Goal: Check status: Check status

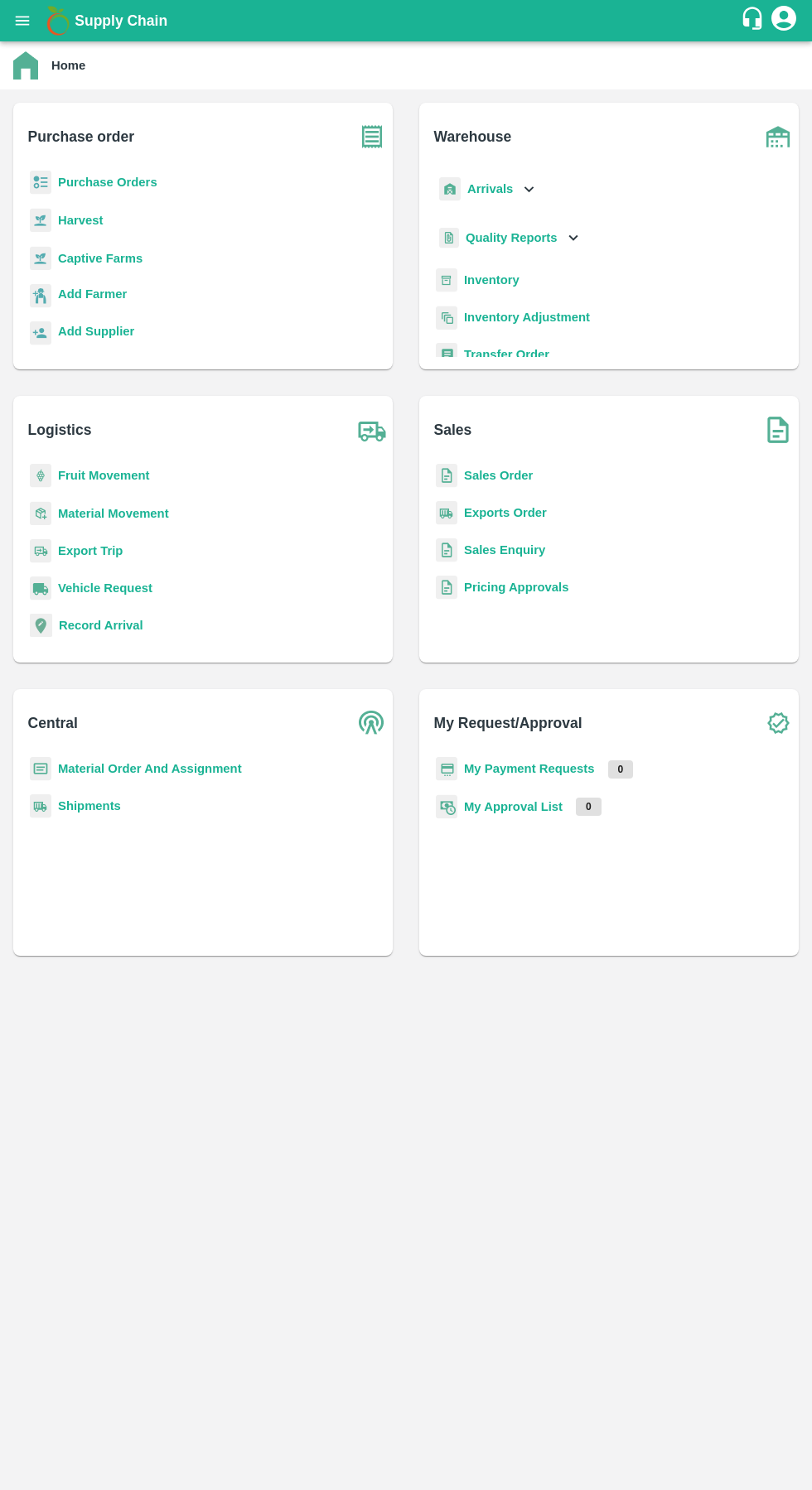
click at [494, 476] on b "Sales Order" at bounding box center [498, 475] width 69 height 13
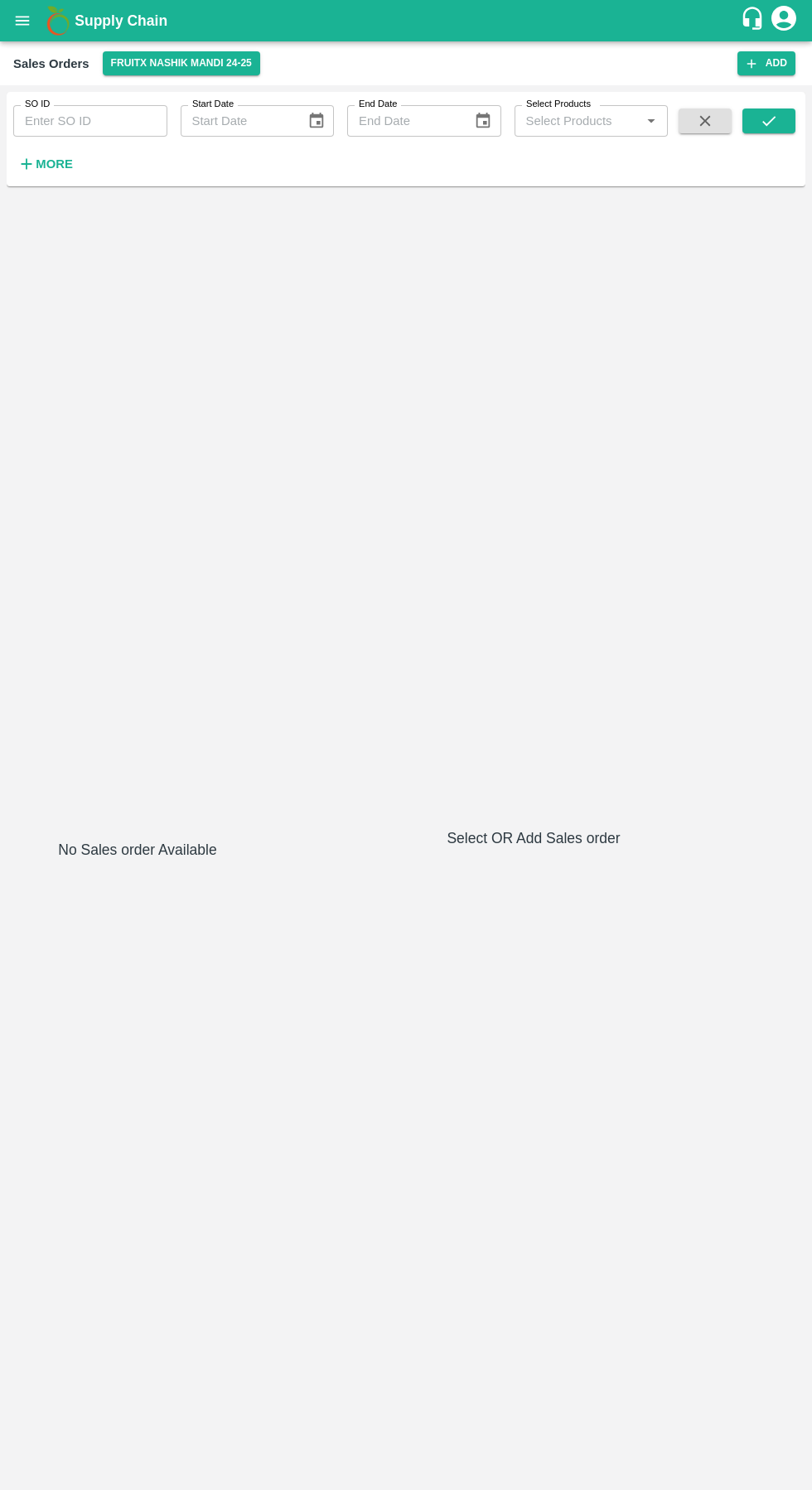
click at [52, 163] on strong "More" at bounding box center [54, 163] width 37 height 13
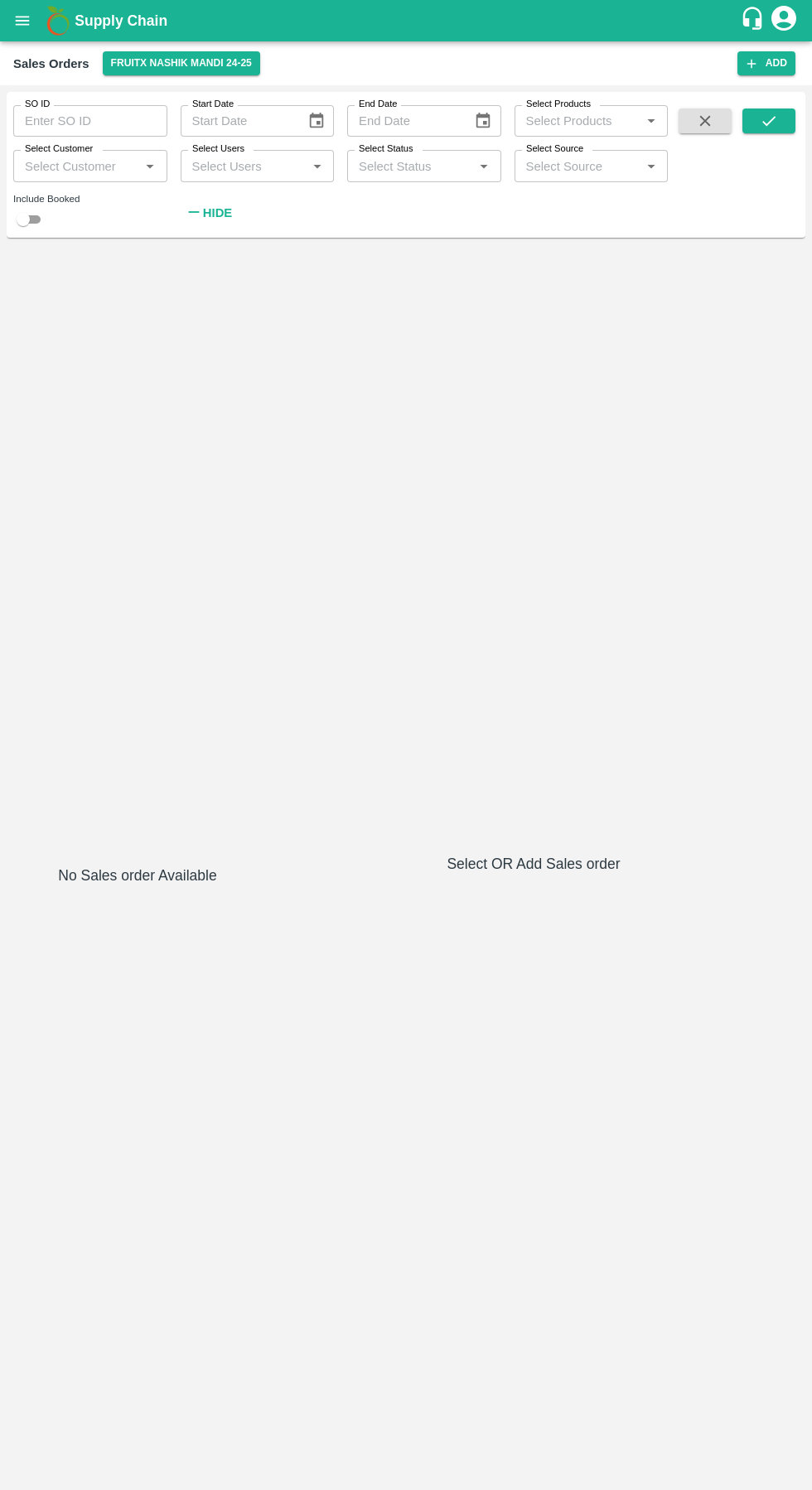
click at [317, 166] on icon "Open" at bounding box center [317, 167] width 8 height 4
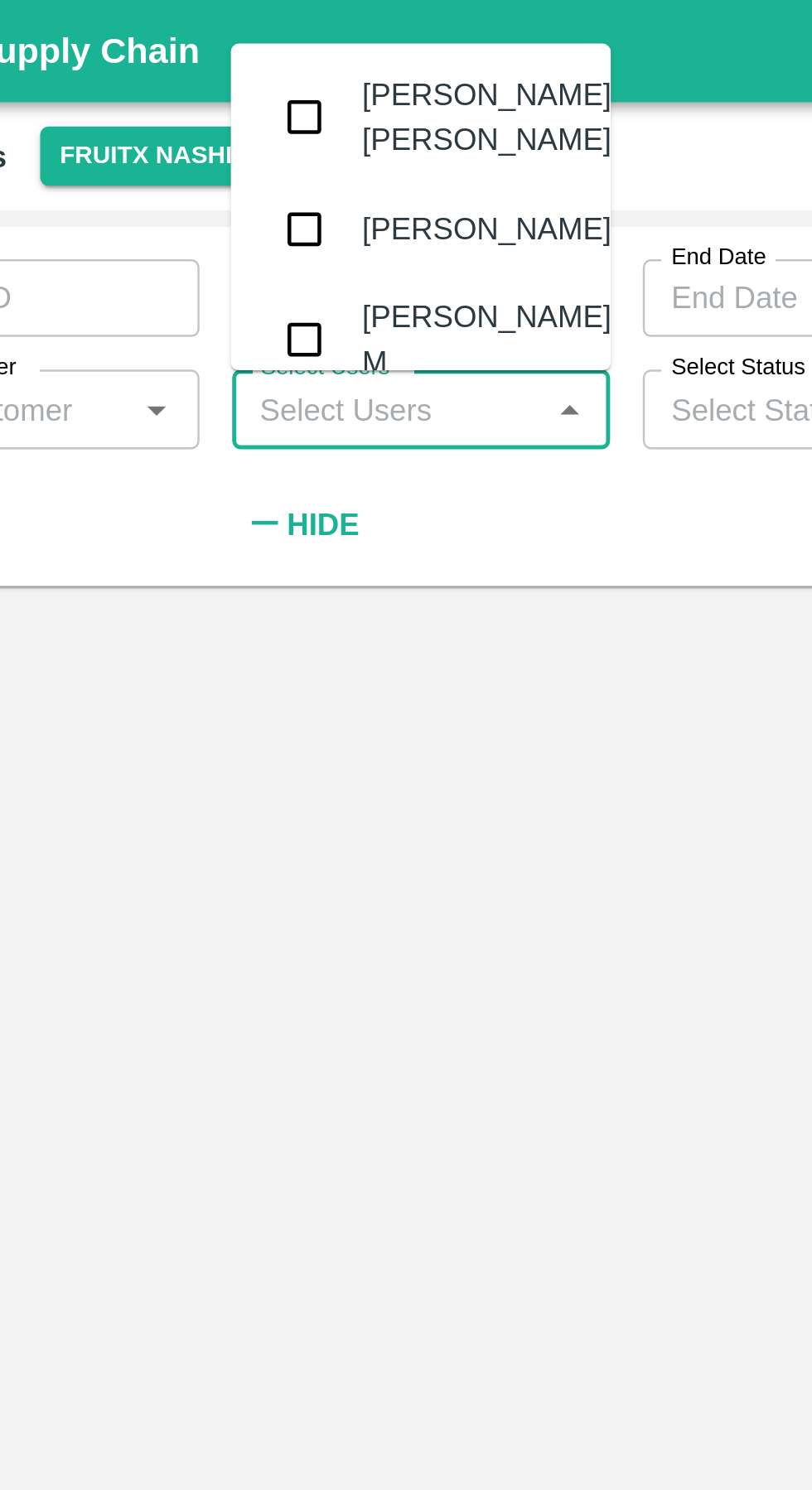
click at [312, 217] on div "SO ID SO ID Start Date Start Date End Date End Date Select Products Select Prod…" at bounding box center [333, 161] width 667 height 137
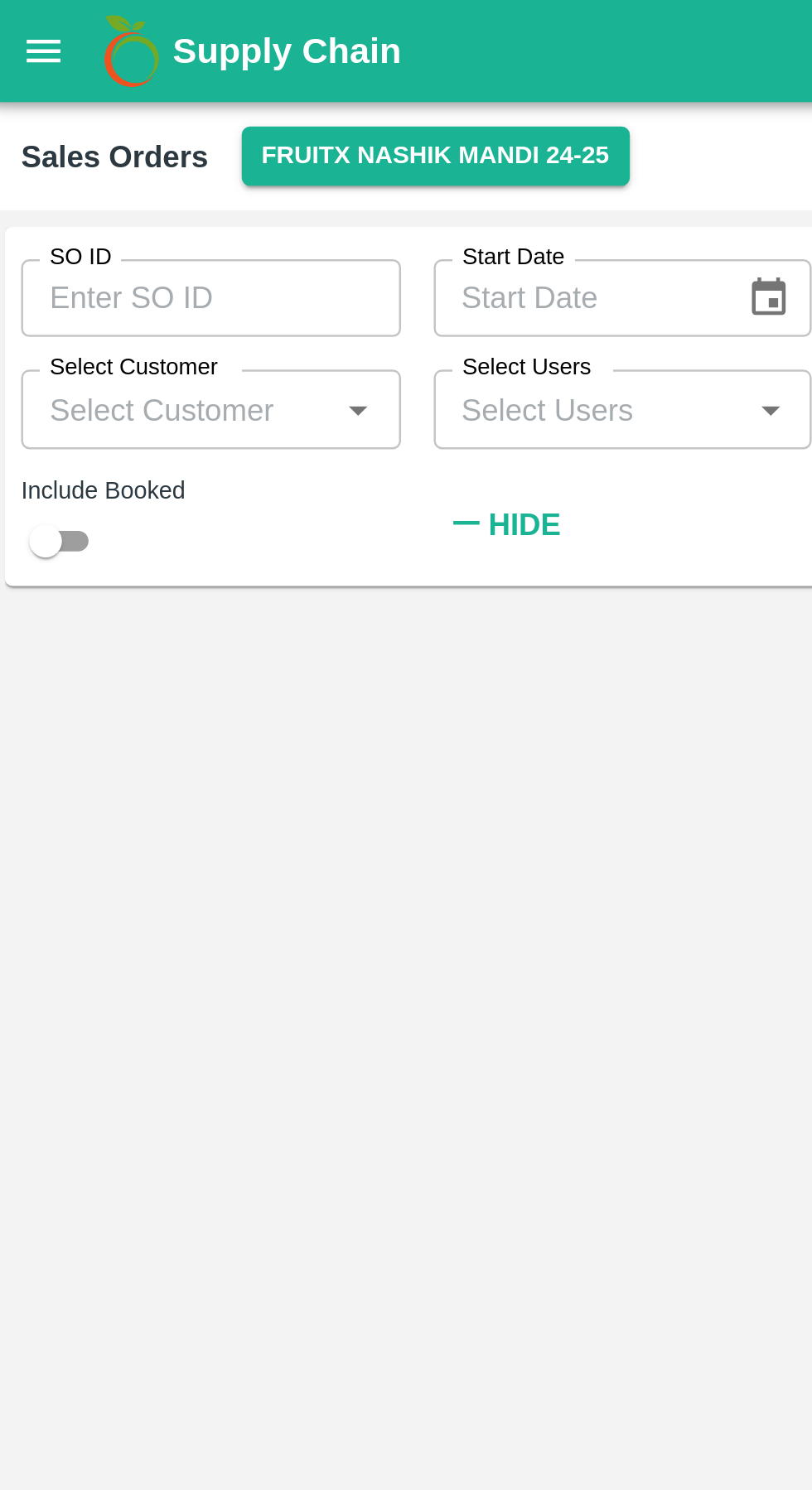
click at [128, 159] on input "Select Customer" at bounding box center [76, 166] width 117 height 22
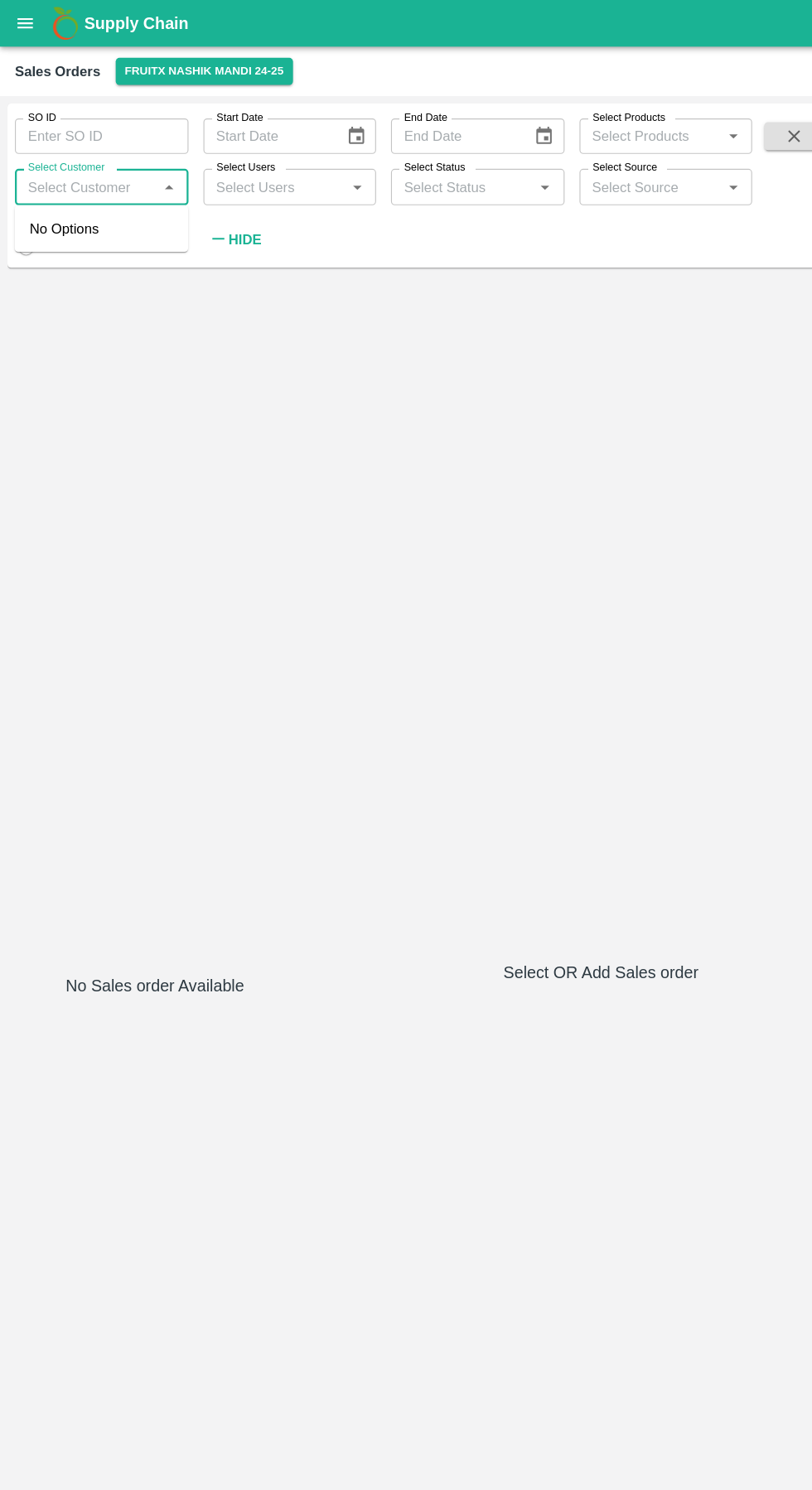
click at [455, 167] on input "Select Status" at bounding box center [410, 166] width 117 height 22
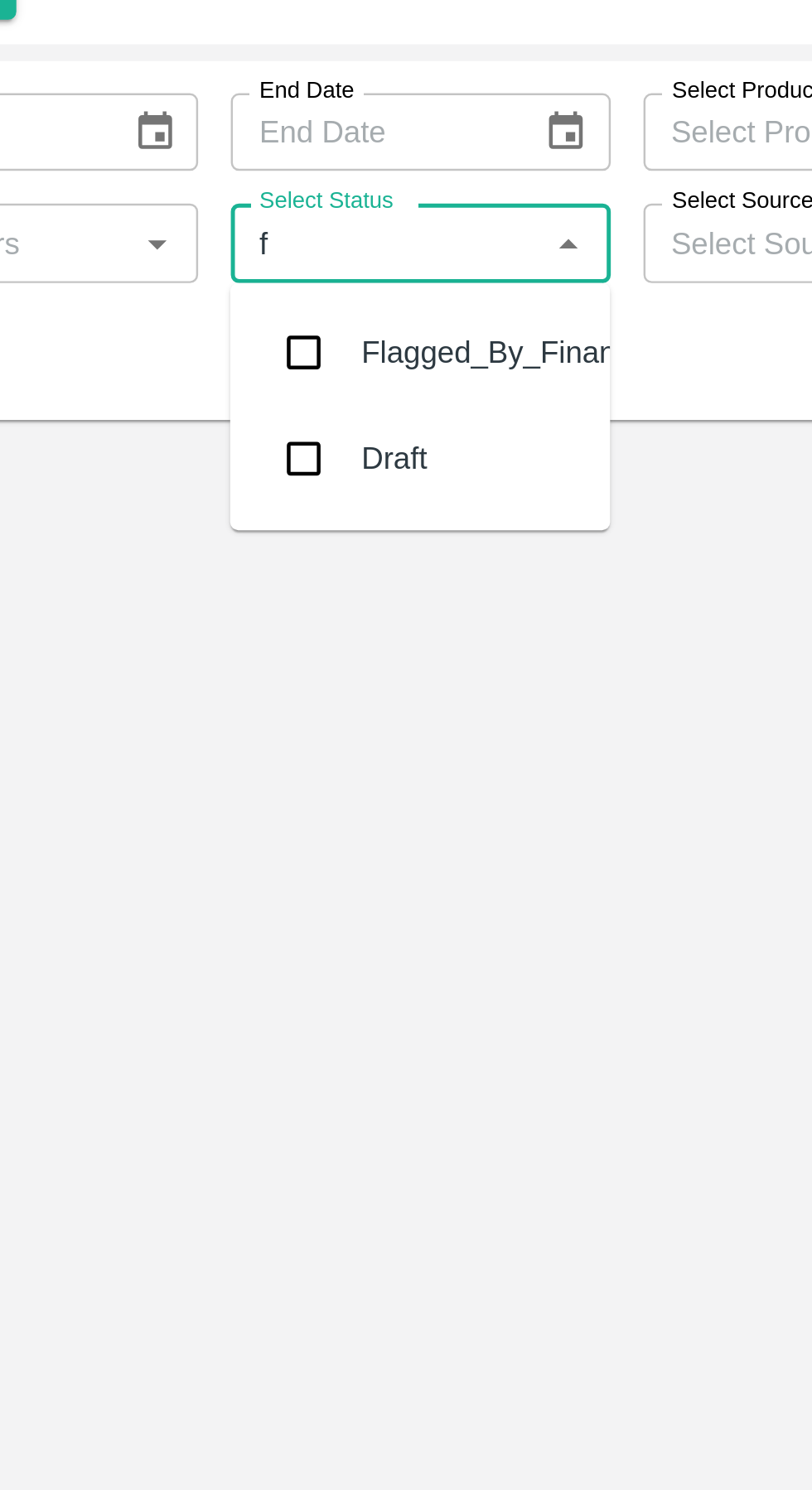
type input "fl"
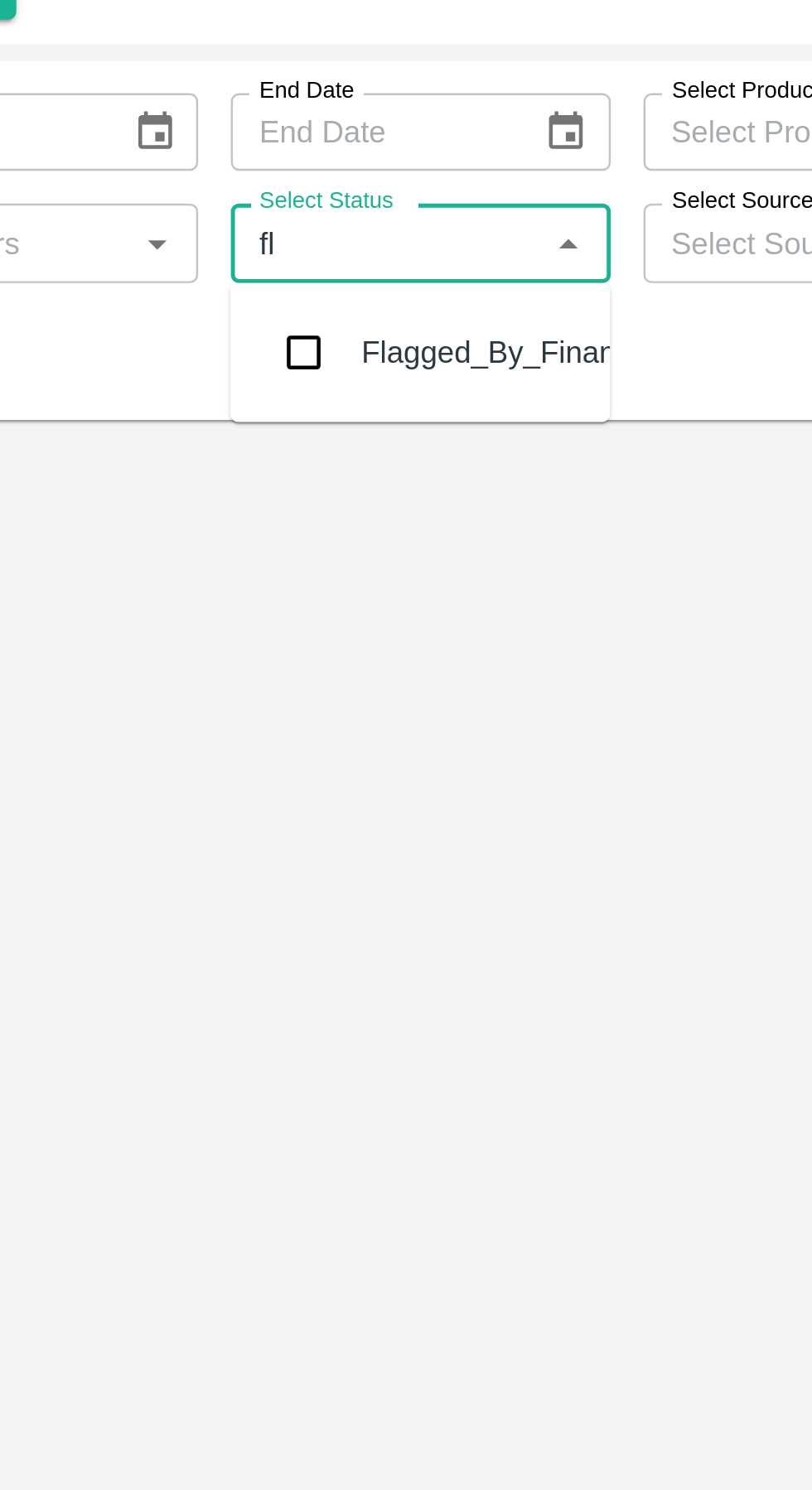
click at [377, 210] on input "checkbox" at bounding box center [377, 210] width 33 height 33
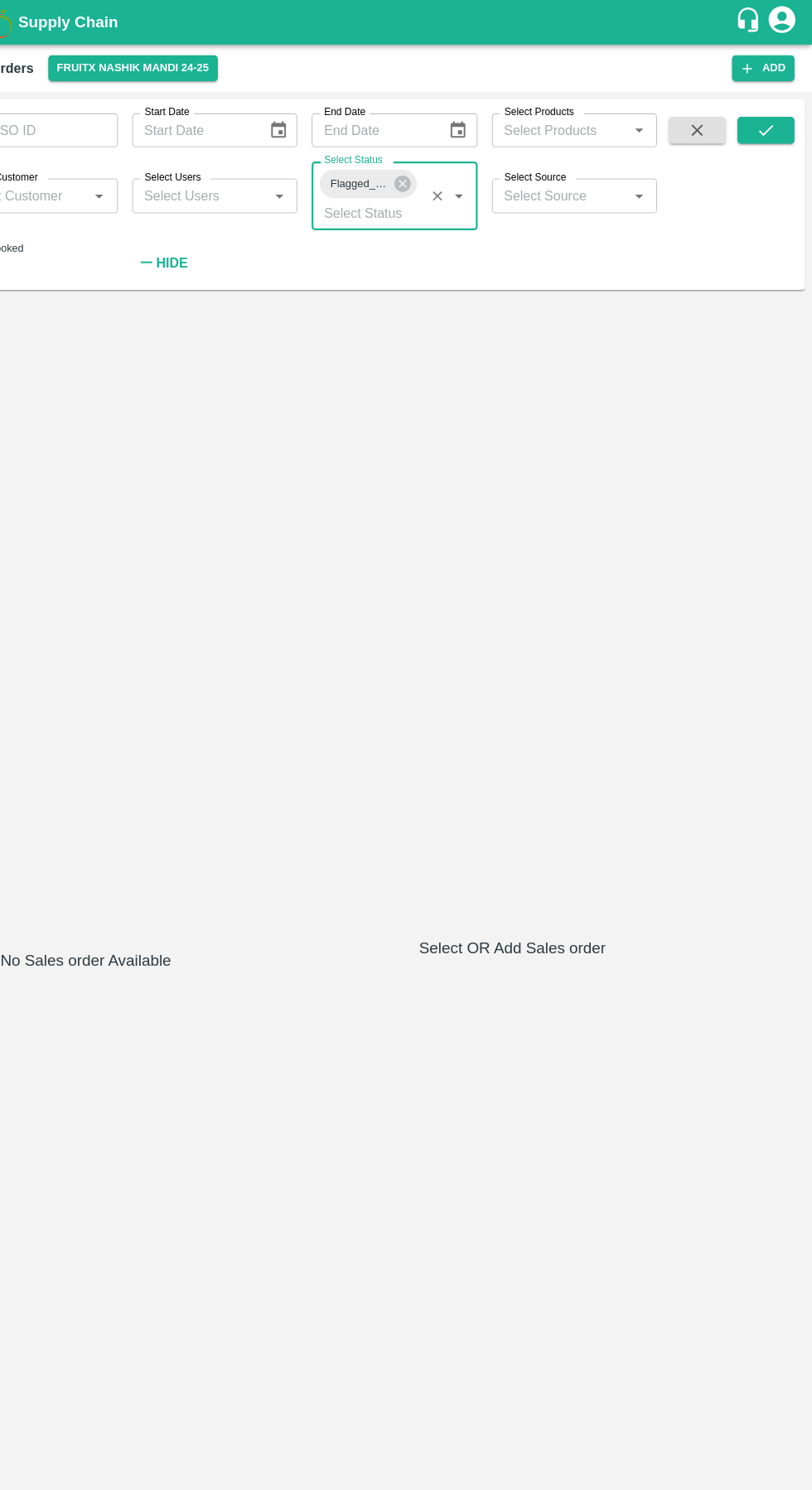
click at [270, 181] on input "Select Users" at bounding box center [244, 181] width 117 height 22
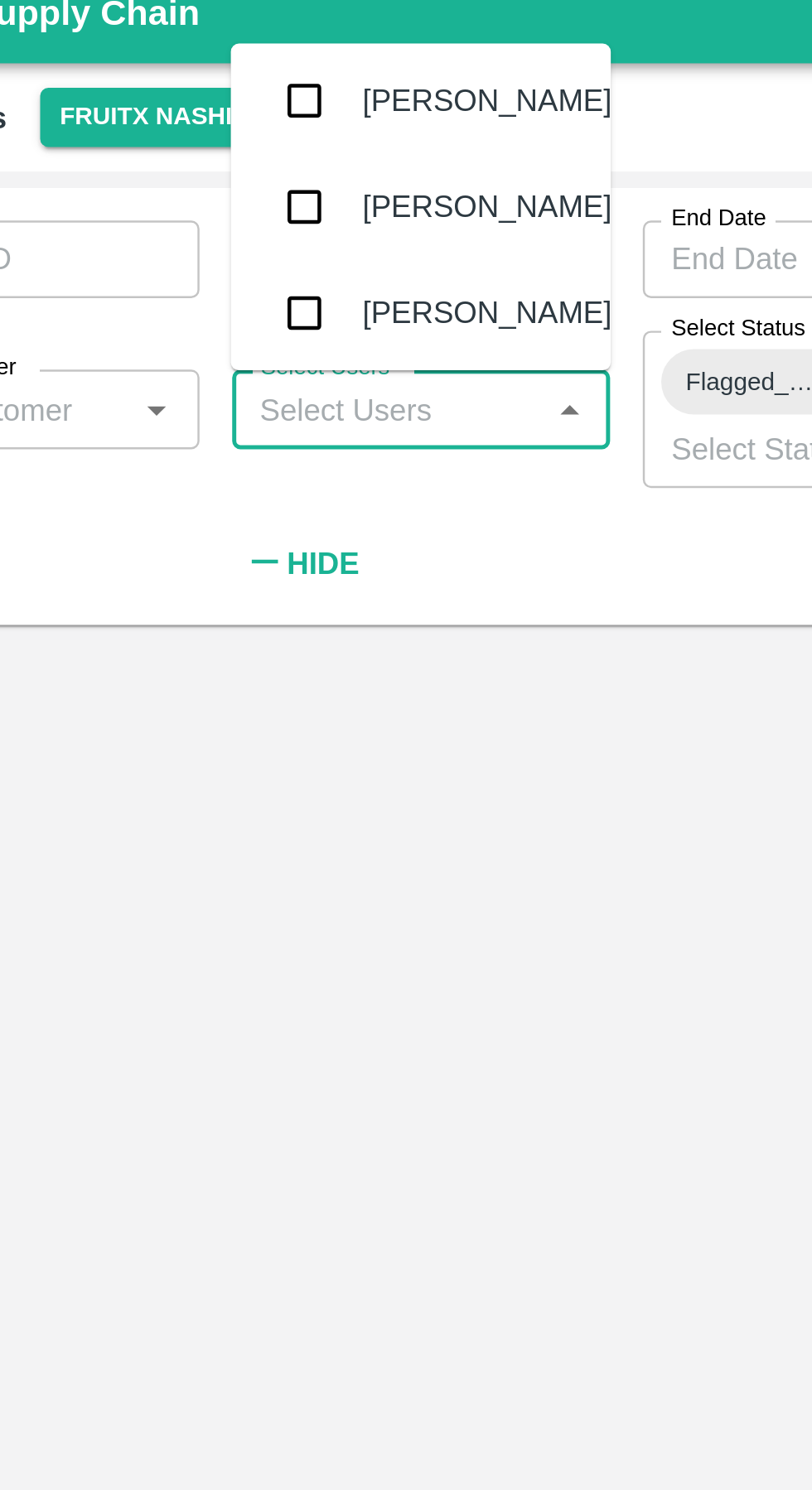
scroll to position [326, 0]
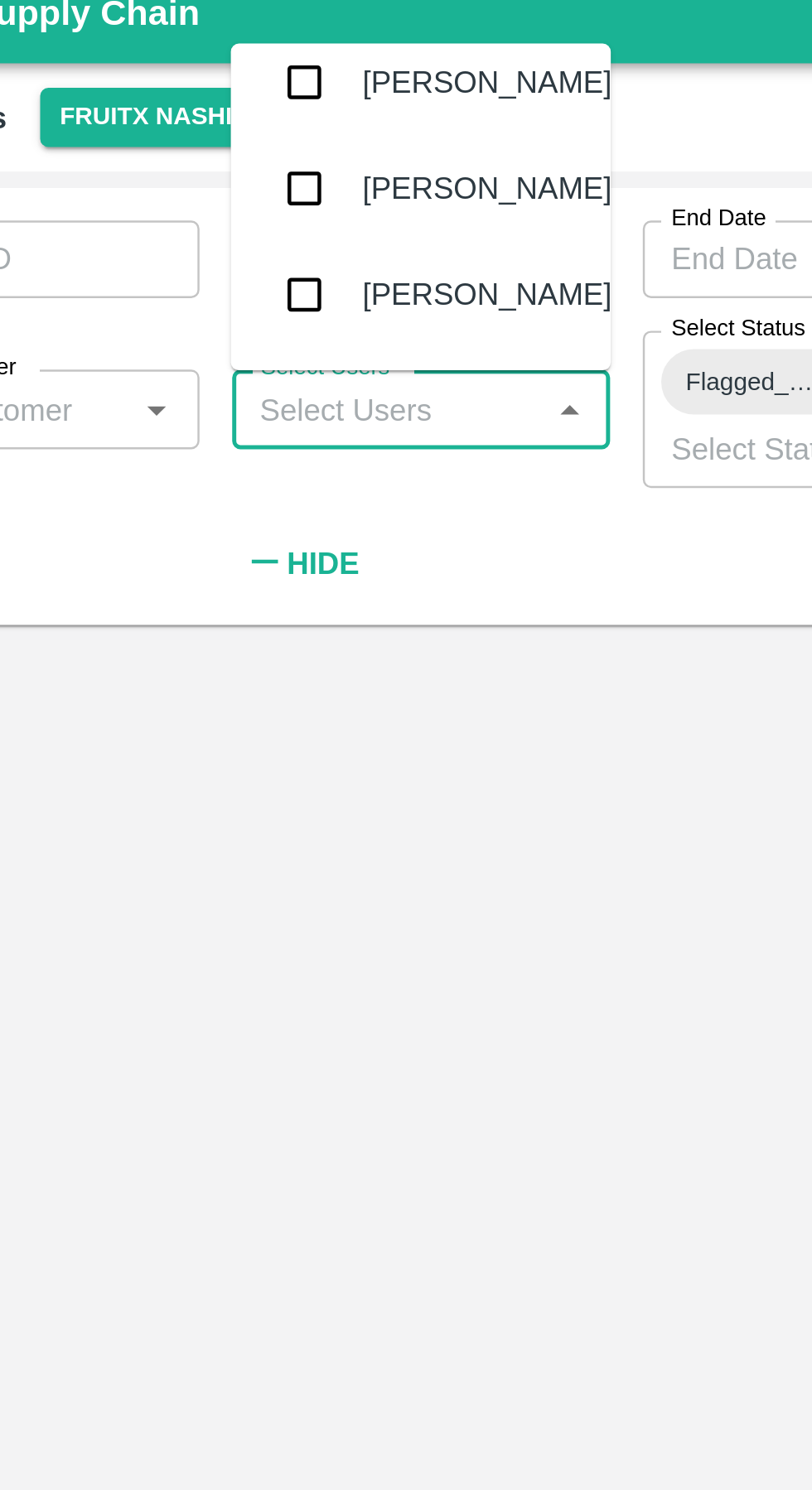
click at [298, 229] on div "SO ID SO ID Start Date Start Date End Date End Date Select Products Select Prod…" at bounding box center [333, 176] width 667 height 169
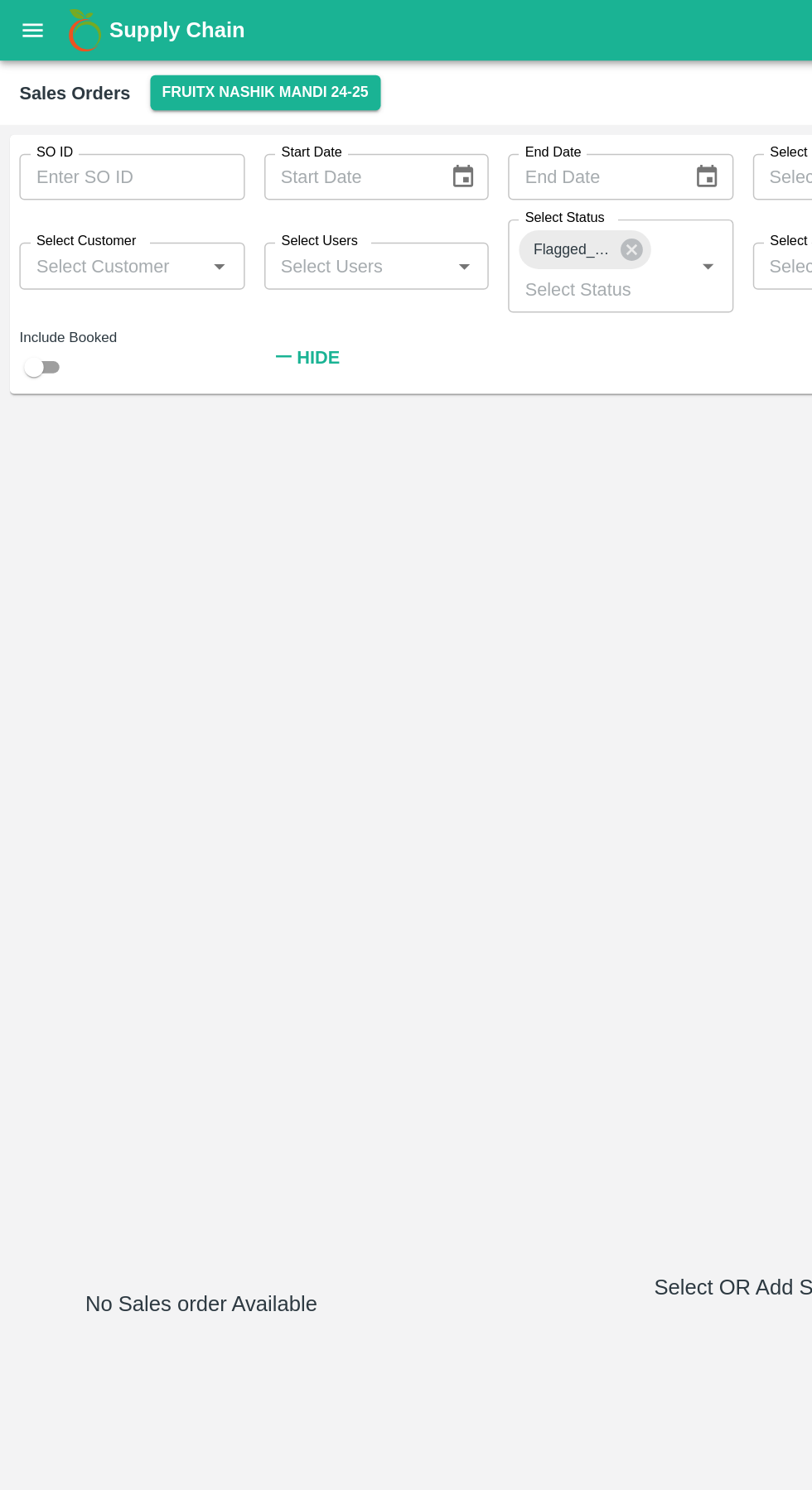
click at [91, 181] on input "Select Customer" at bounding box center [76, 181] width 117 height 22
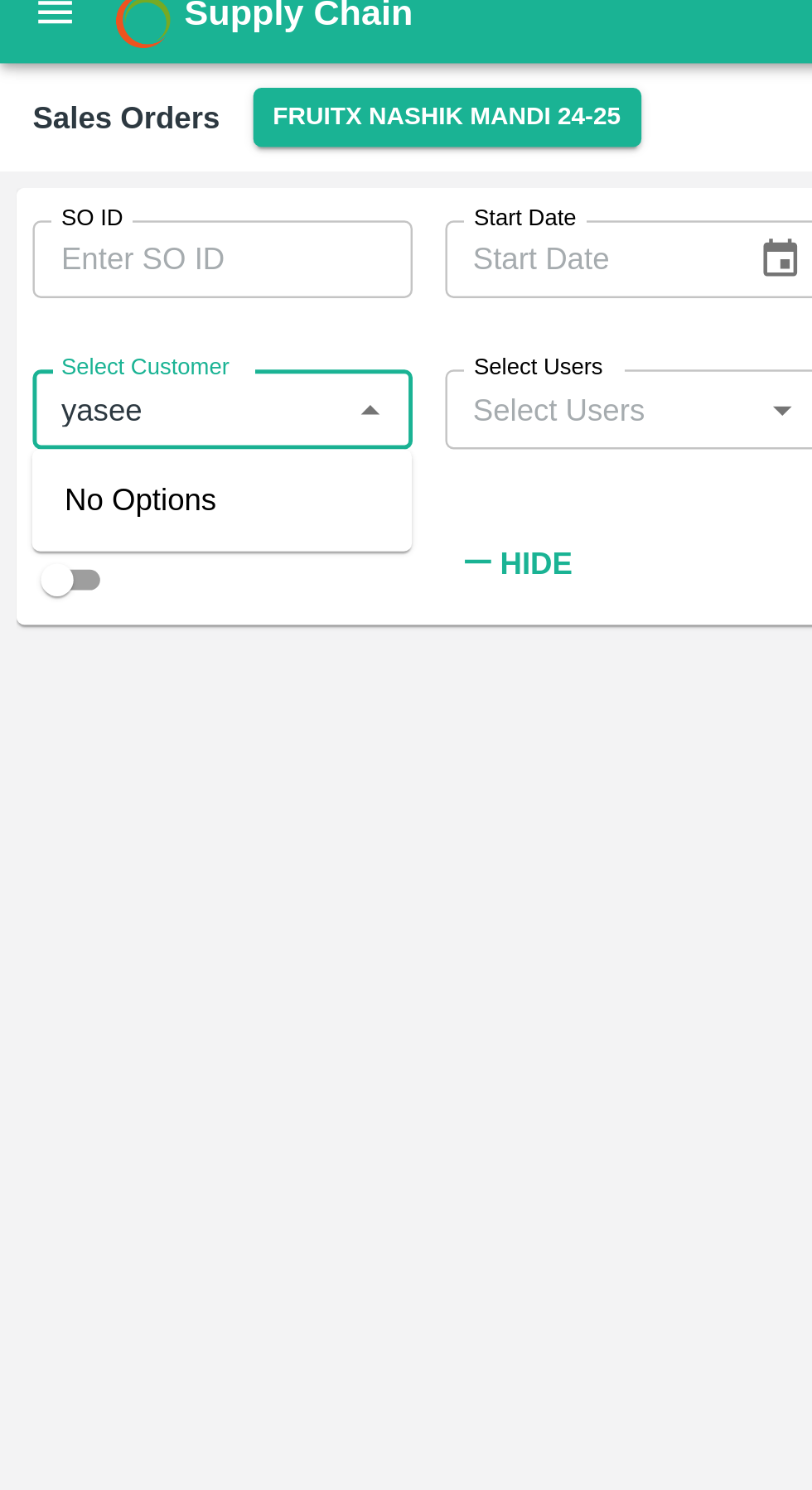
type input "yaseen"
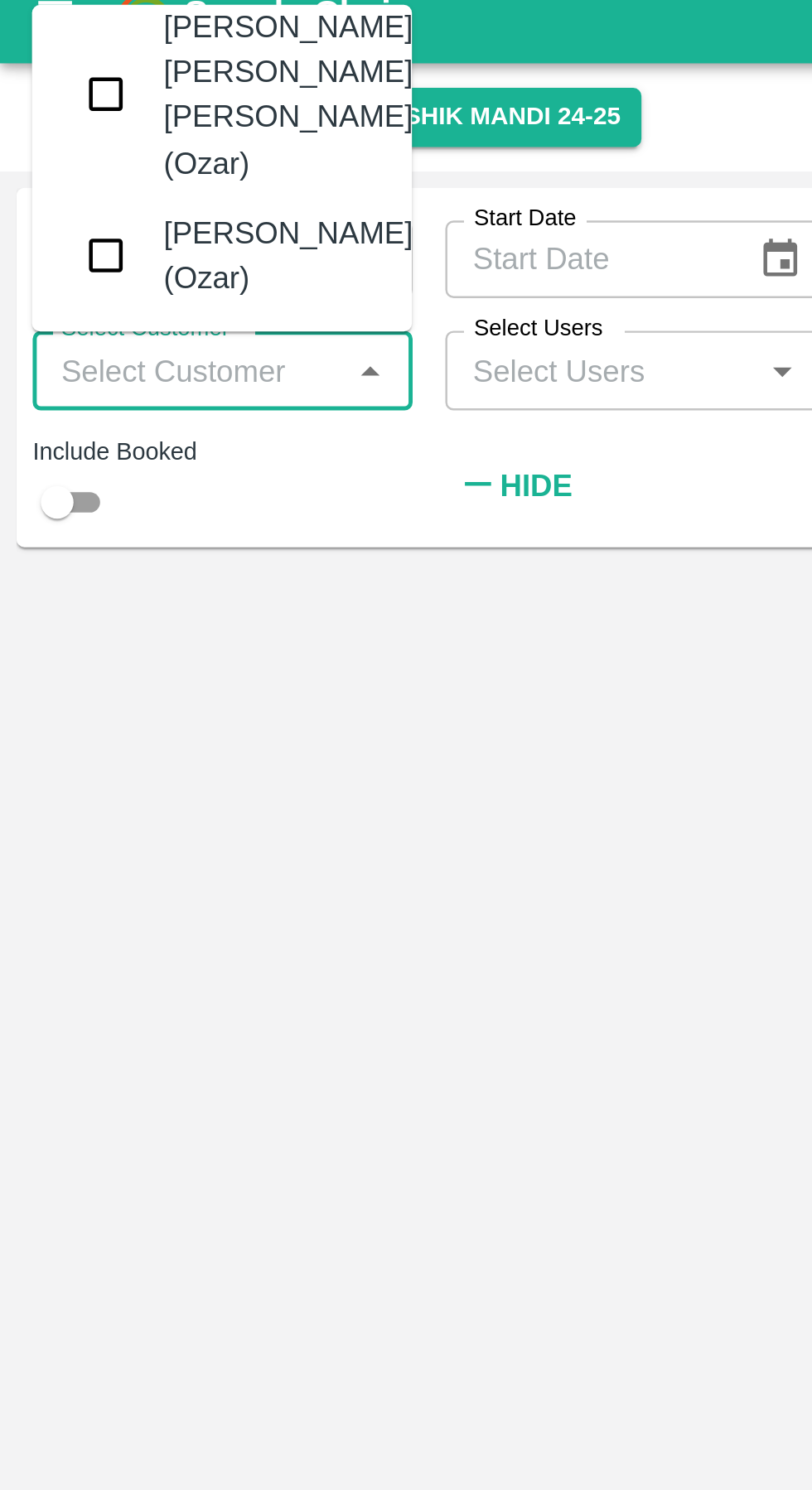
scroll to position [179, 0]
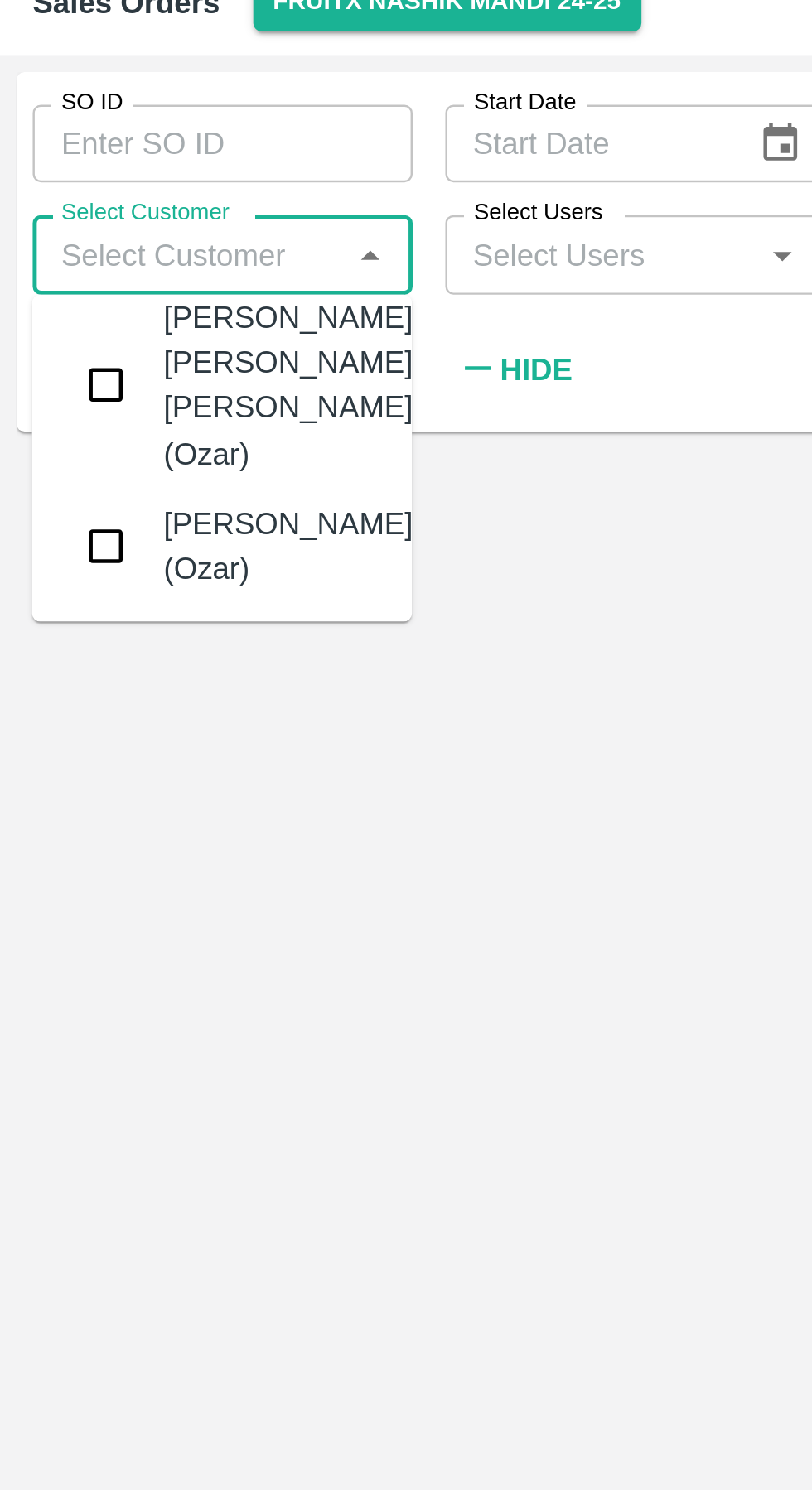
click at [40, 206] on input "checkbox" at bounding box center [43, 219] width 33 height 33
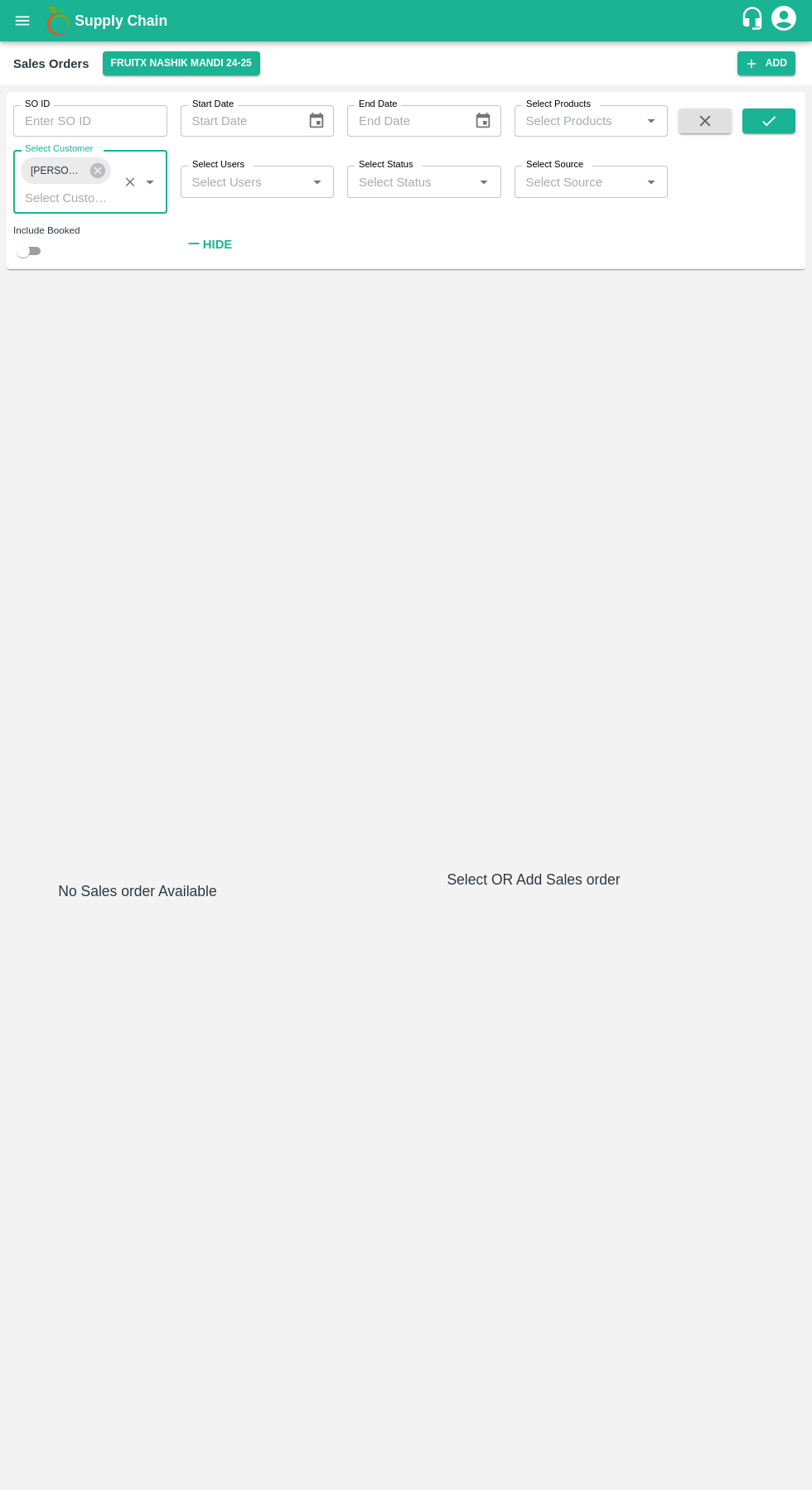
click at [769, 128] on icon "submit" at bounding box center [768, 121] width 18 height 18
click at [769, 121] on icon "submit" at bounding box center [768, 121] width 18 height 18
